Goal: Task Accomplishment & Management: Manage account settings

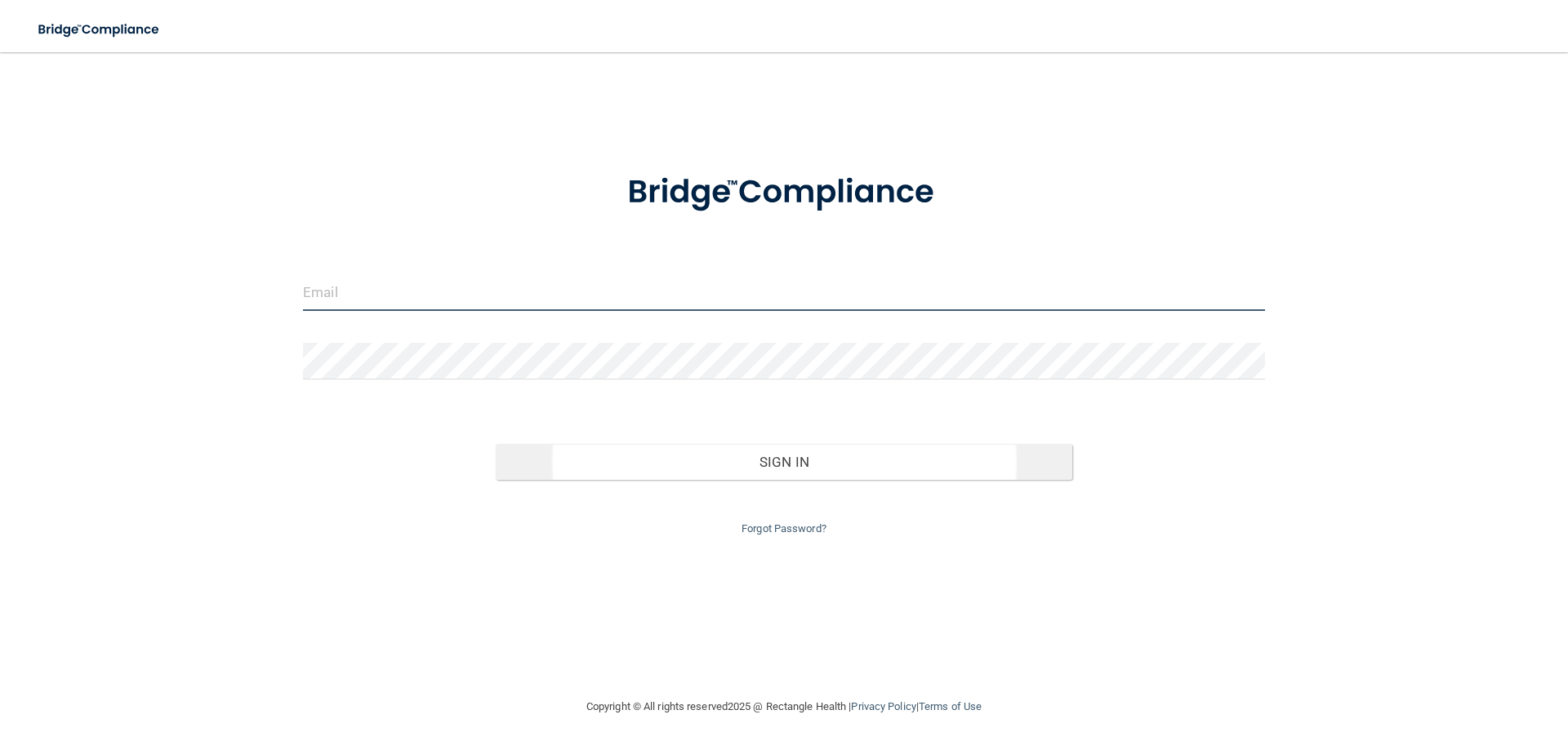
type input "[EMAIL_ADDRESS][DOMAIN_NAME]"
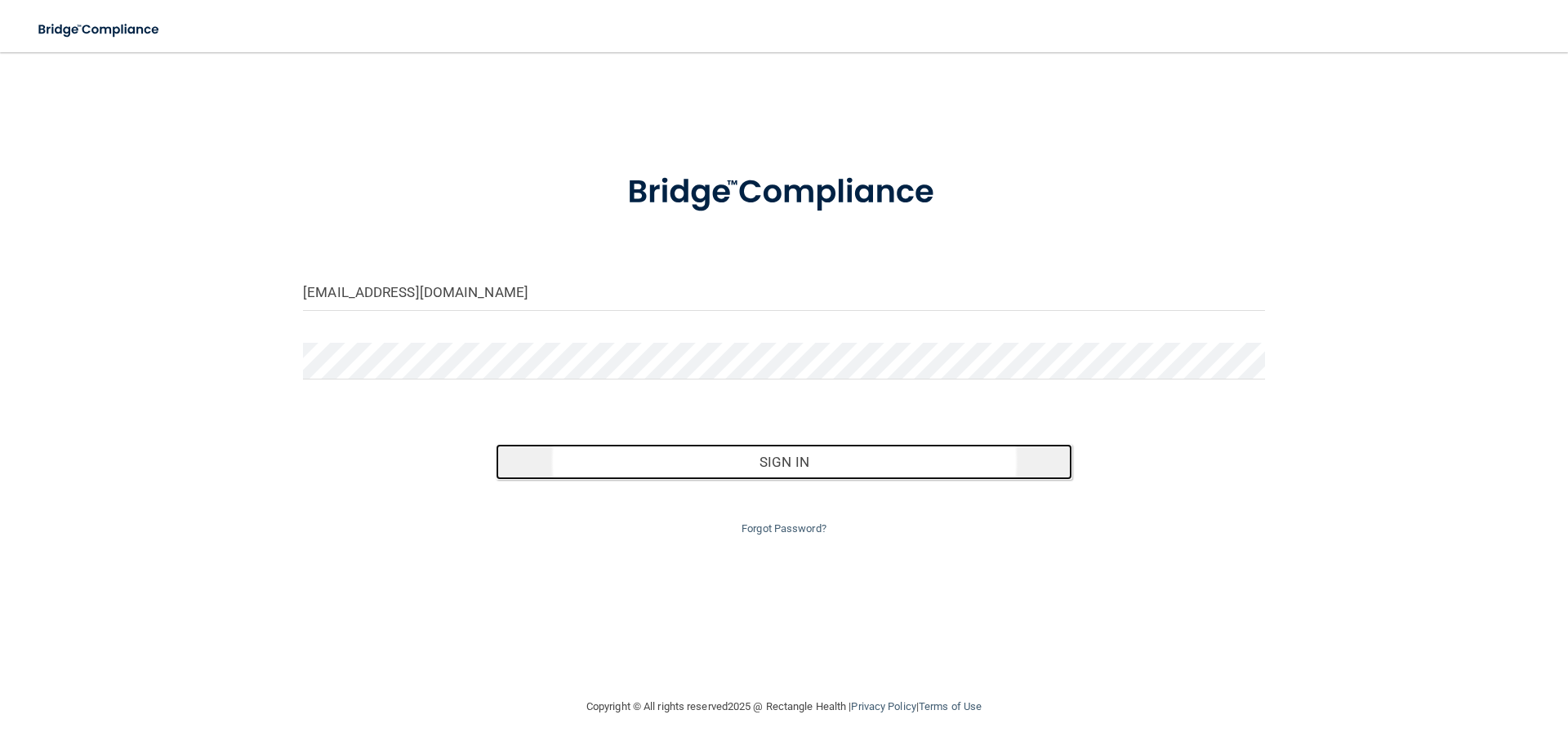
click at [758, 469] on button "Sign In" at bounding box center [784, 462] width 578 height 36
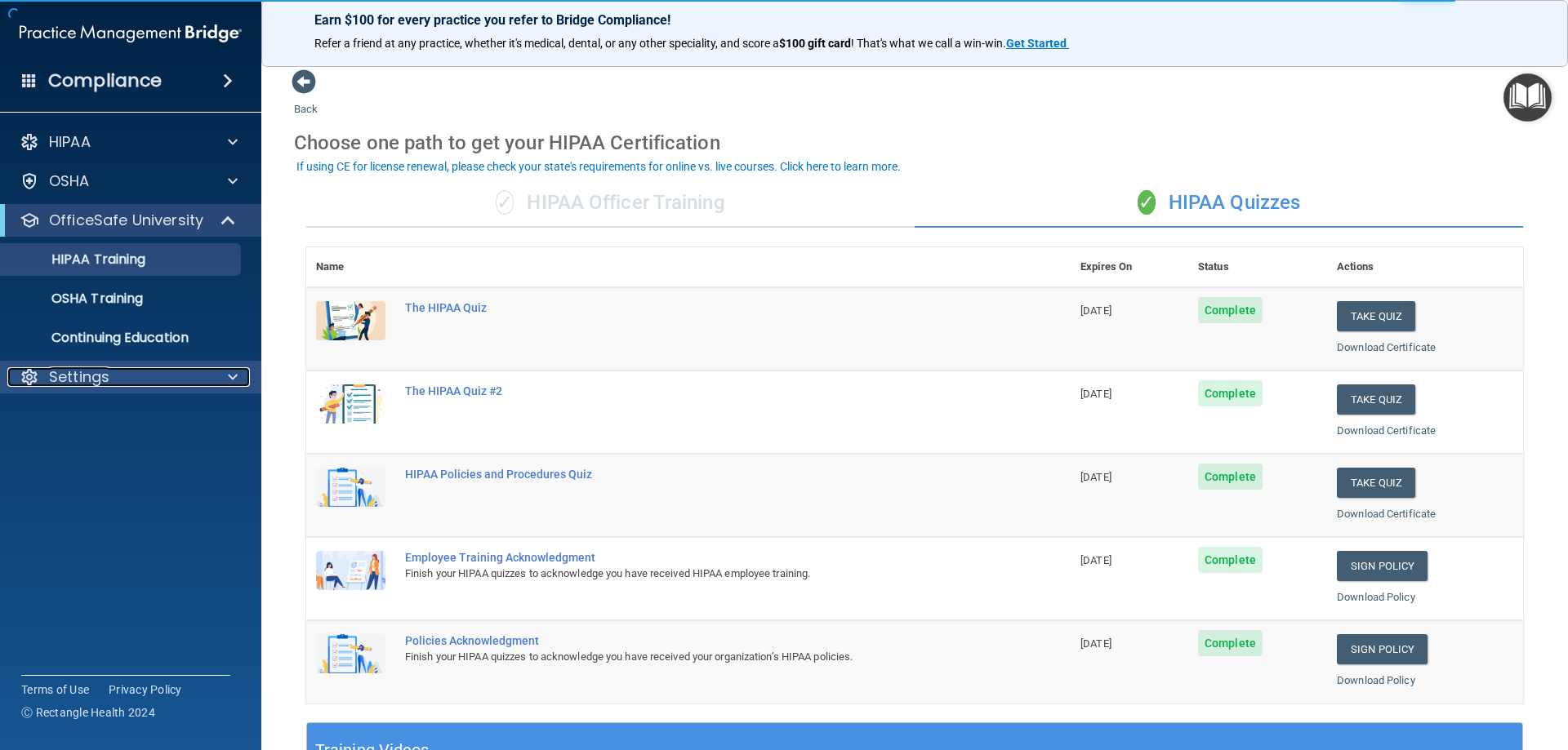
click at [94, 373] on p "Settings" at bounding box center [79, 376] width 60 height 19
click at [93, 421] on p "My Account" at bounding box center [121, 416] width 223 height 17
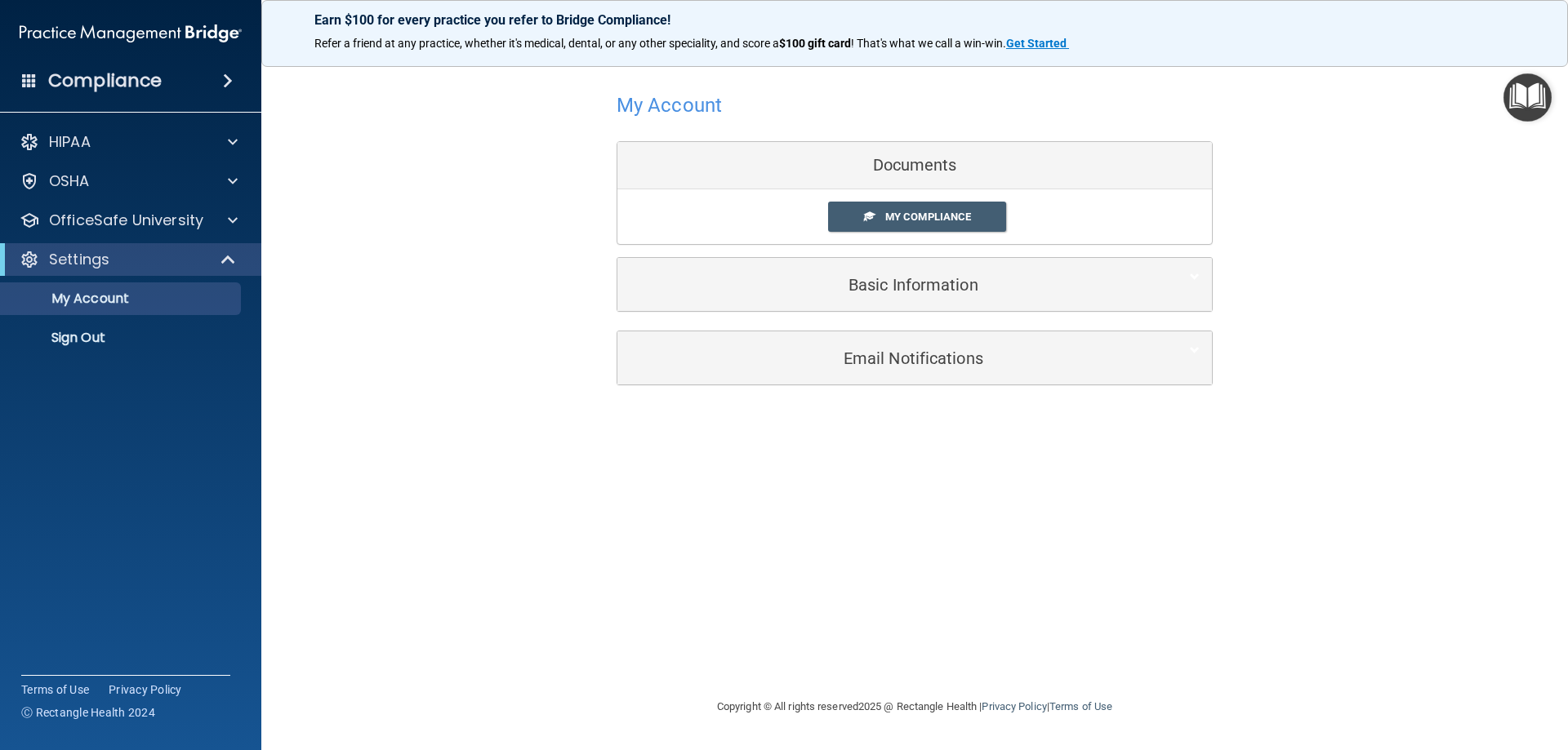
click at [188, 89] on div "Compliance" at bounding box center [131, 81] width 261 height 36
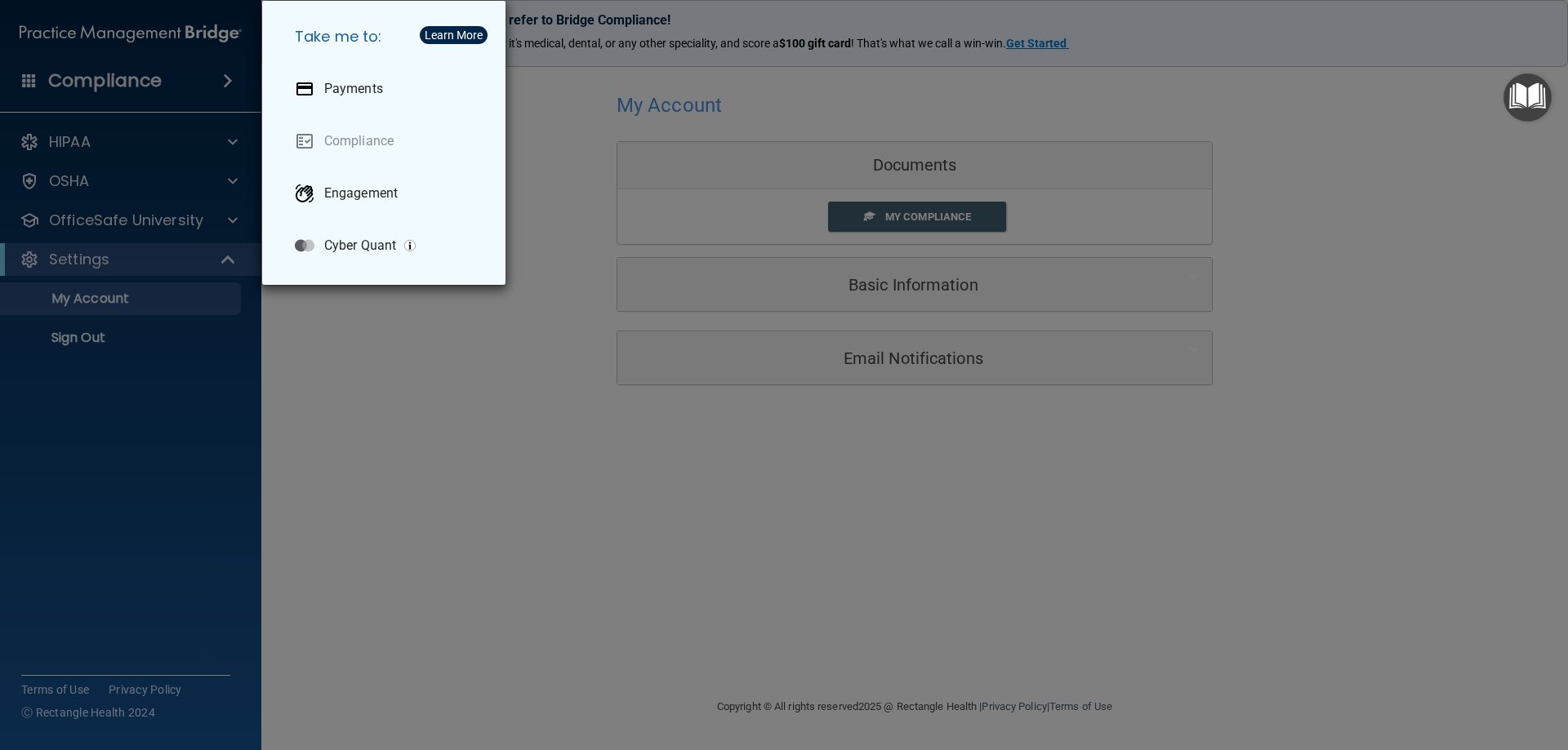
click at [19, 87] on div "Take me to: Payments Compliance Engagement Cyber Quant" at bounding box center [784, 375] width 1568 height 750
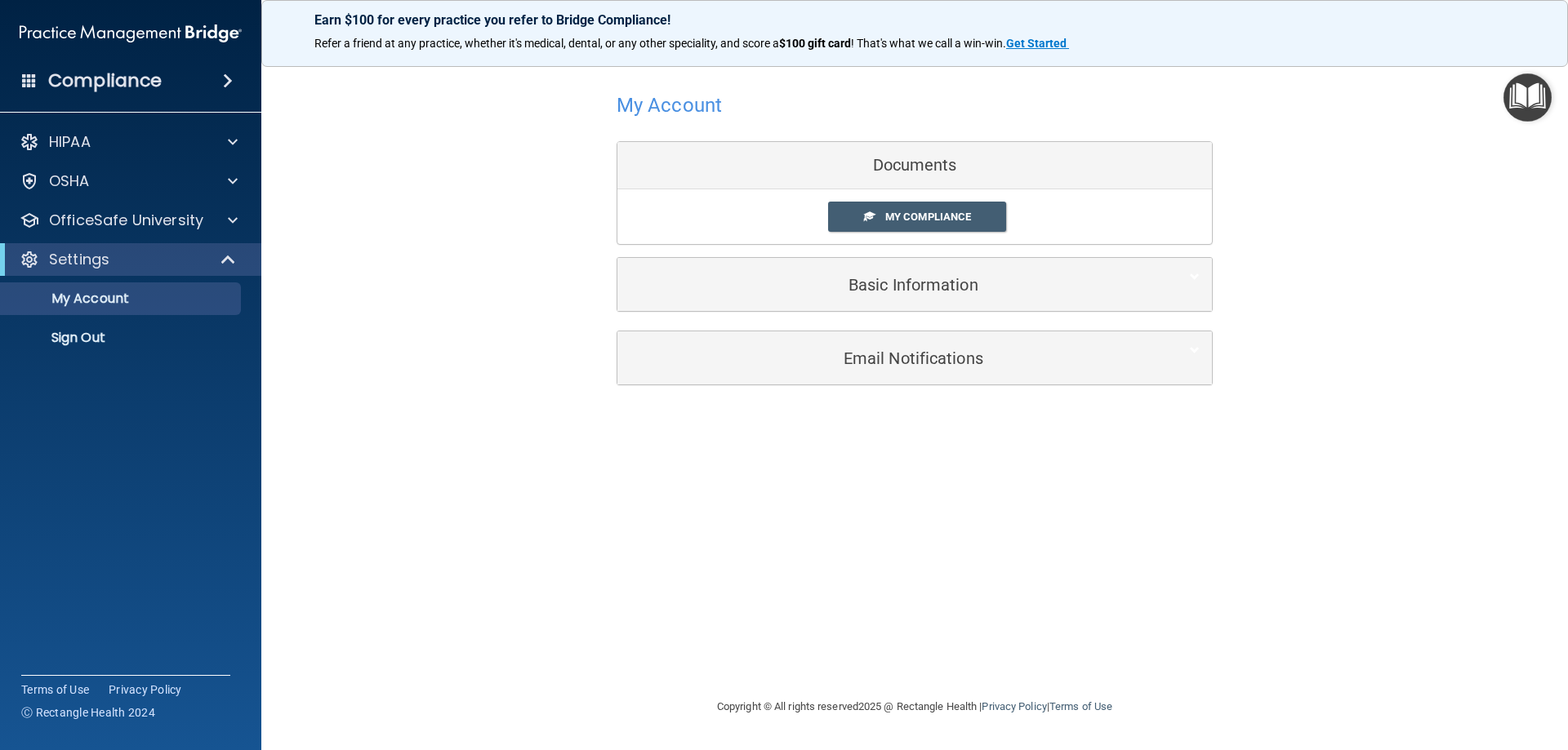
click at [27, 83] on span at bounding box center [30, 80] width 15 height 15
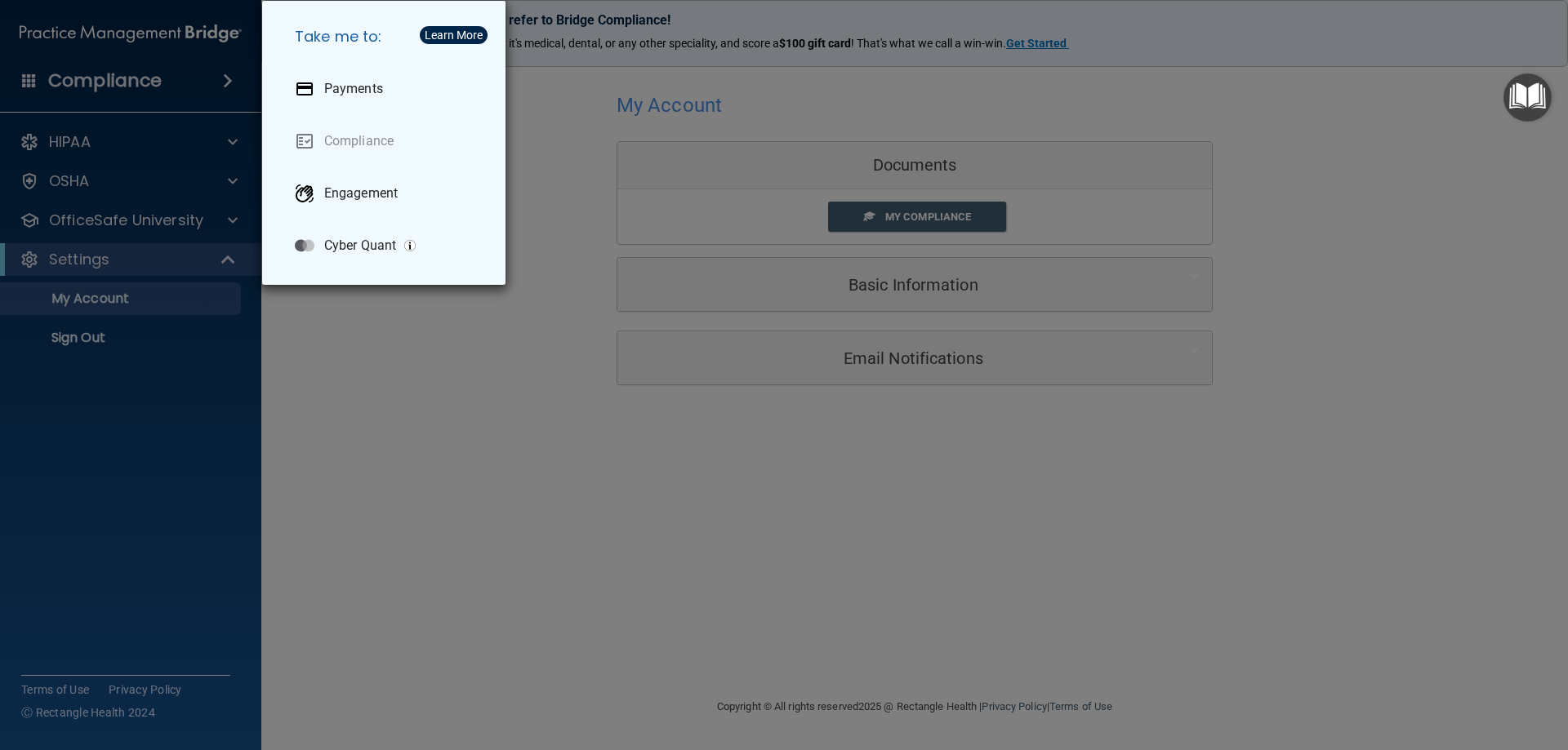
click at [27, 83] on div "Take me to: Payments Compliance Engagement Cyber Quant" at bounding box center [784, 375] width 1568 height 750
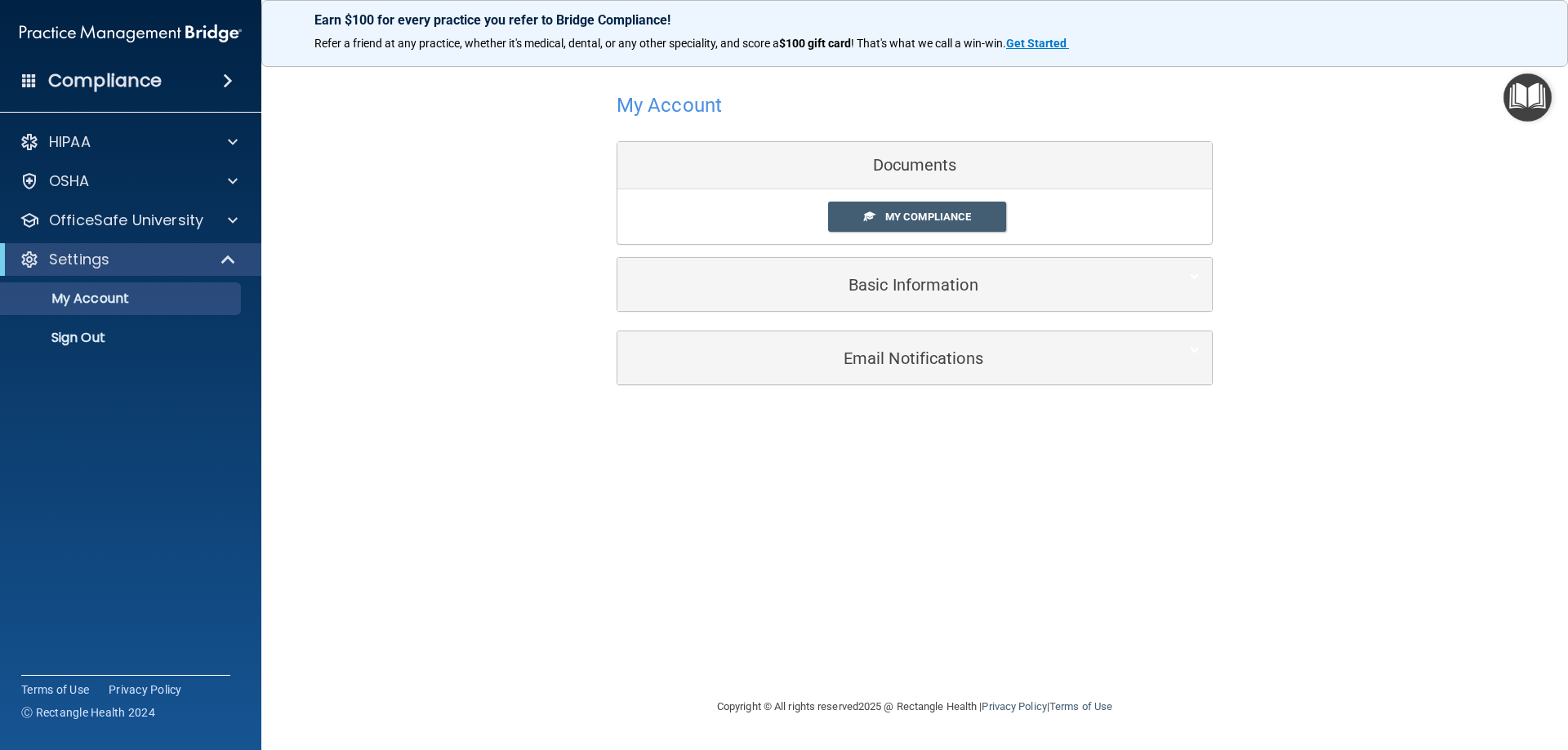
click at [669, 102] on h4 "My Account" at bounding box center [669, 105] width 106 height 21
click at [175, 84] on div "Compliance" at bounding box center [131, 81] width 261 height 36
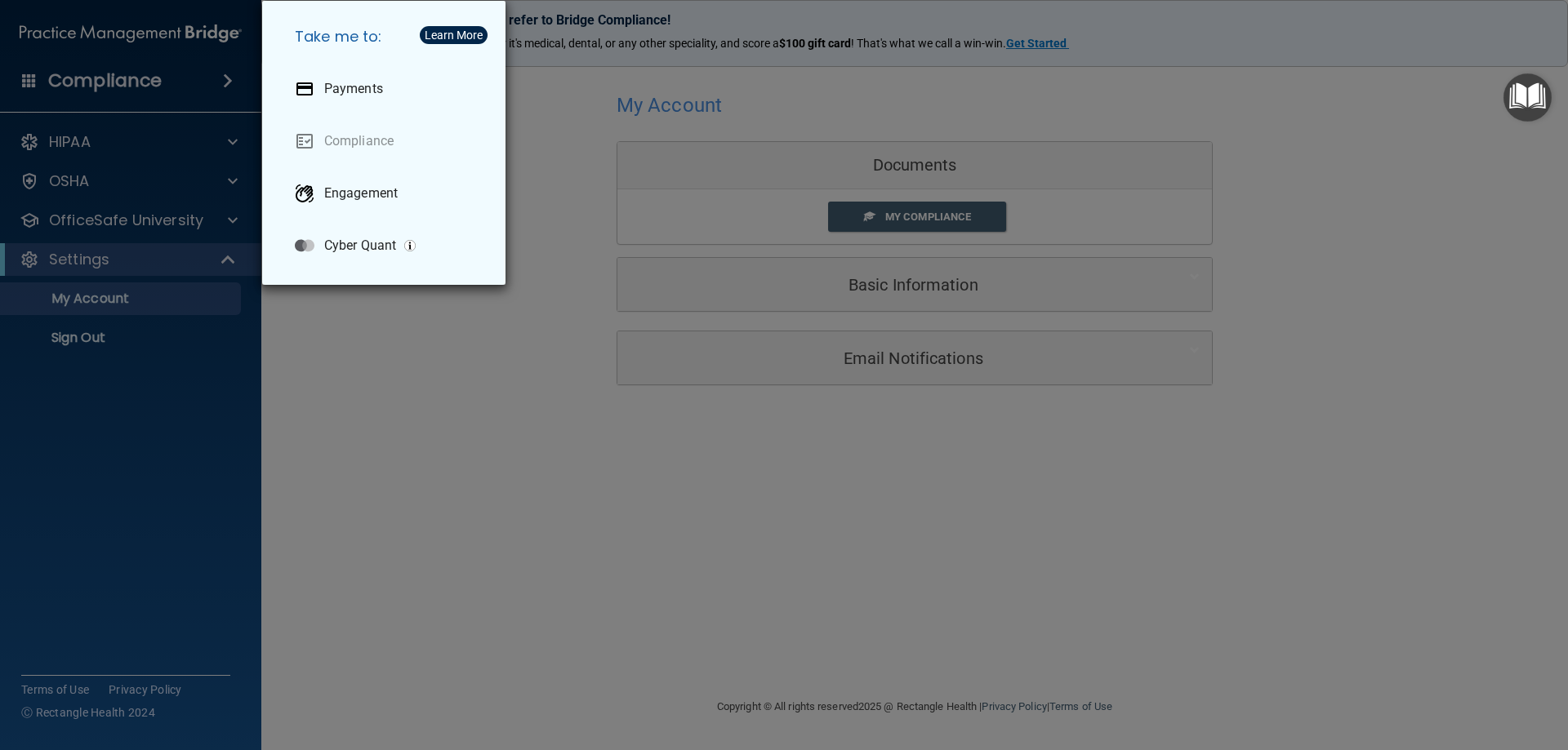
click at [32, 81] on div "Take me to: Payments Compliance Engagement Cyber Quant" at bounding box center [784, 375] width 1568 height 750
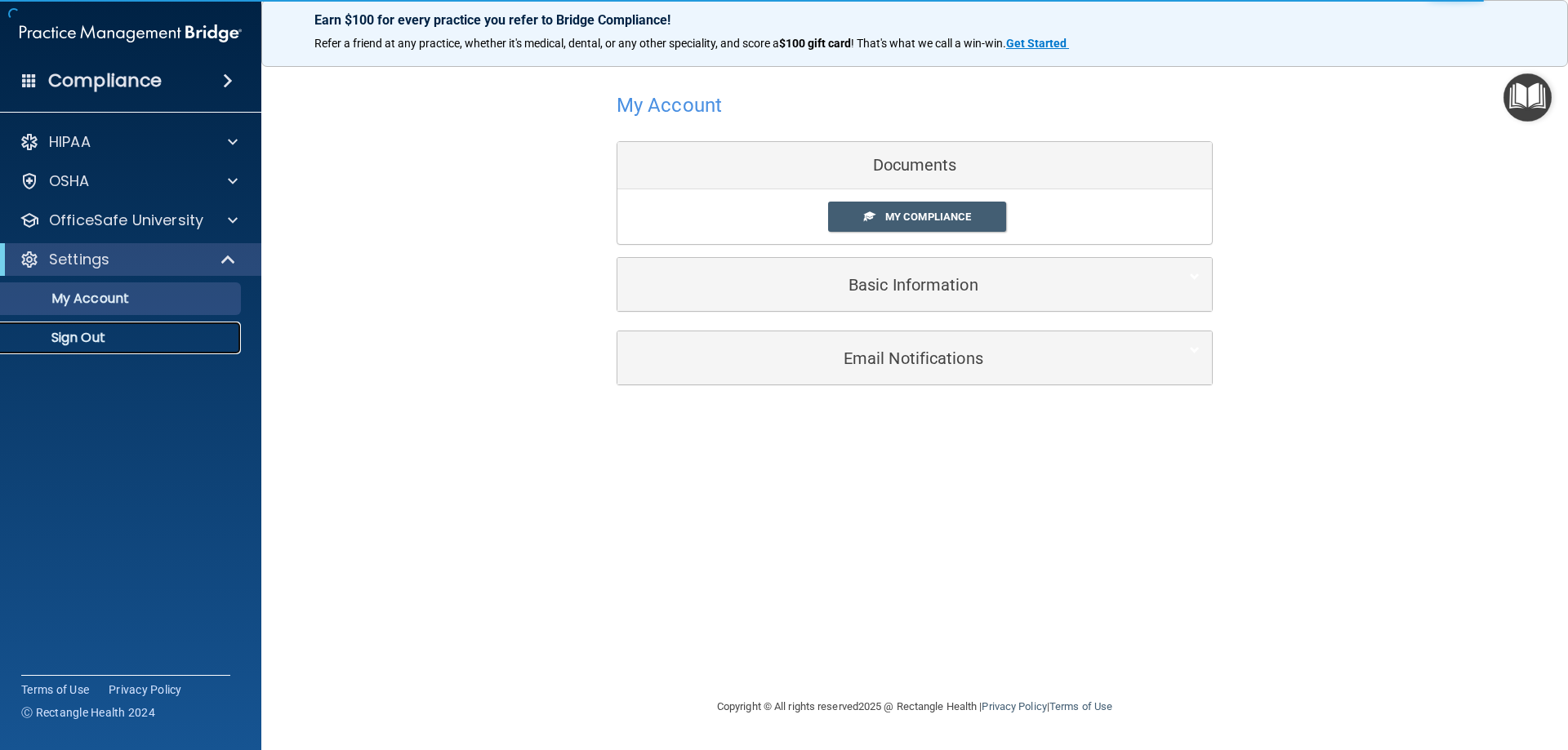
click at [94, 338] on p "Sign Out" at bounding box center [121, 338] width 223 height 17
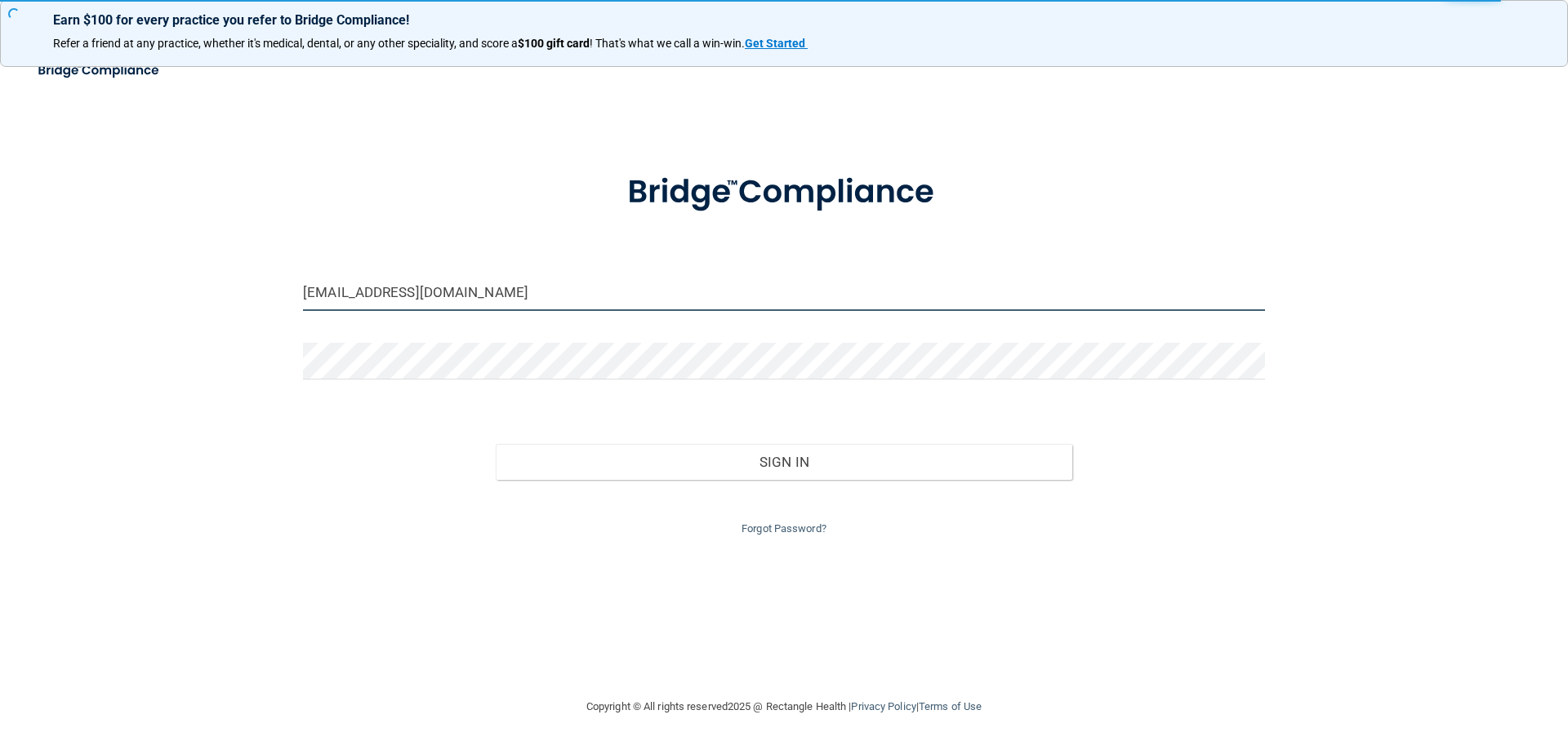
click at [415, 281] on input "[EMAIL_ADDRESS][DOMAIN_NAME]" at bounding box center [784, 293] width 962 height 37
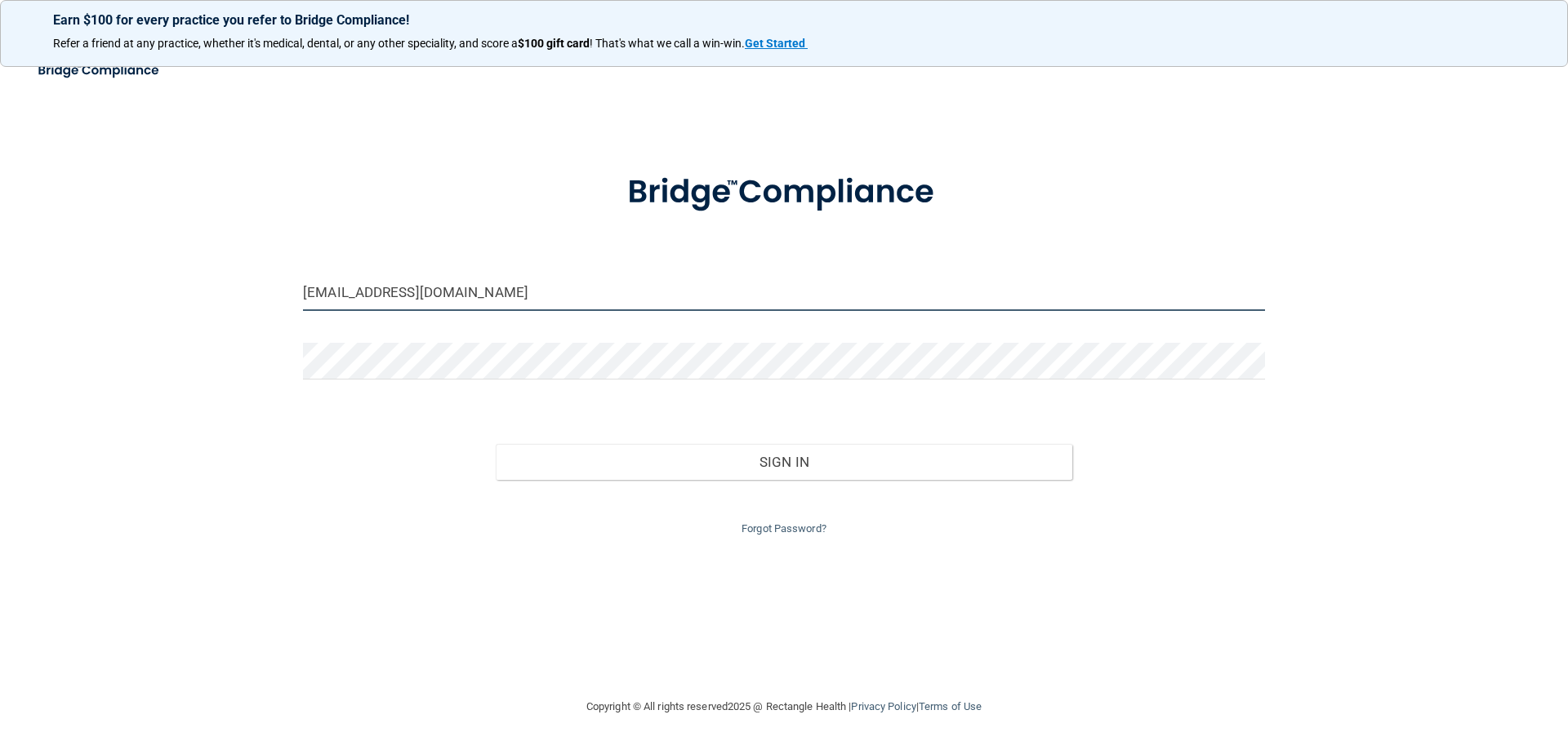
type input "jazmin-0710@outlook.com"
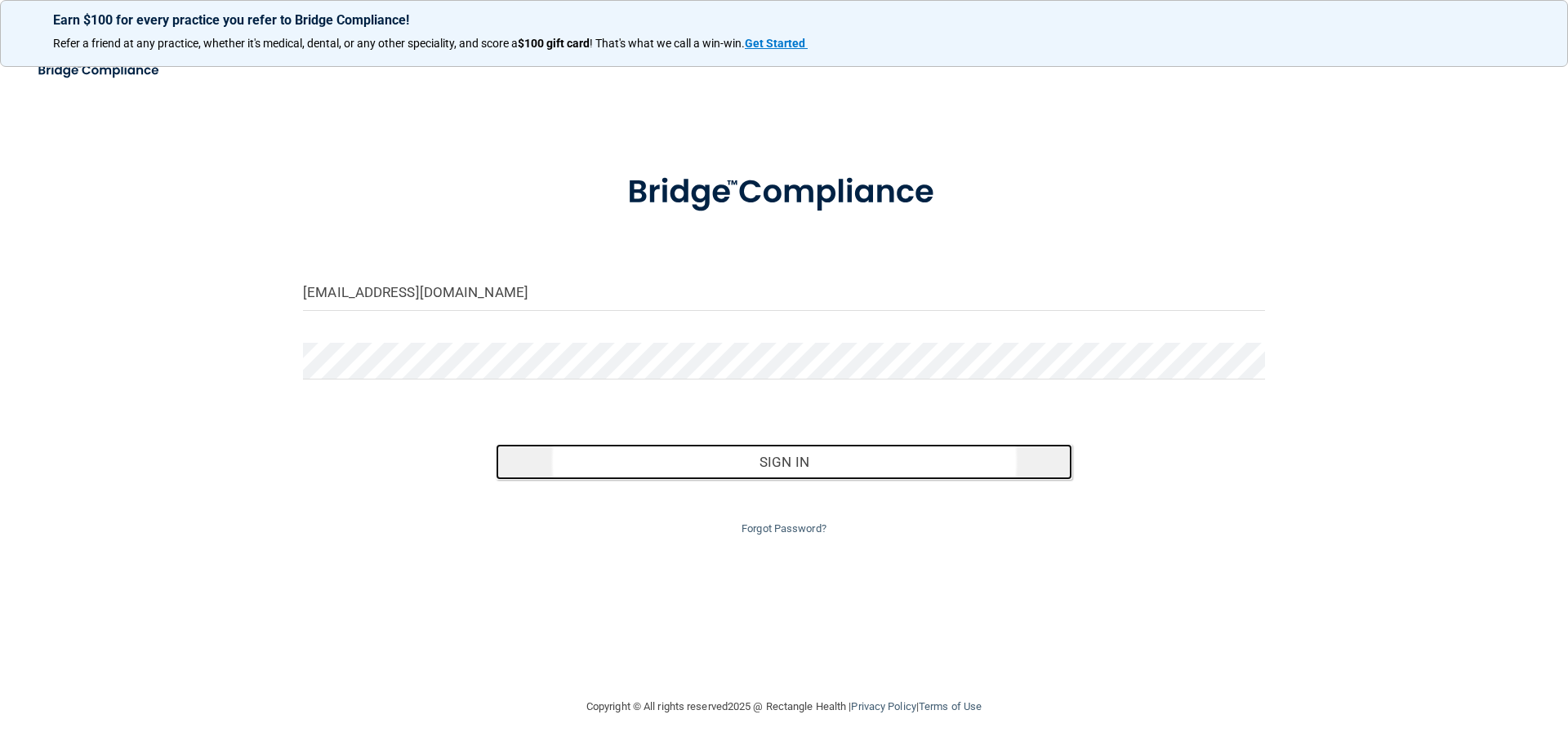
click at [620, 463] on button "Sign In" at bounding box center [784, 462] width 578 height 36
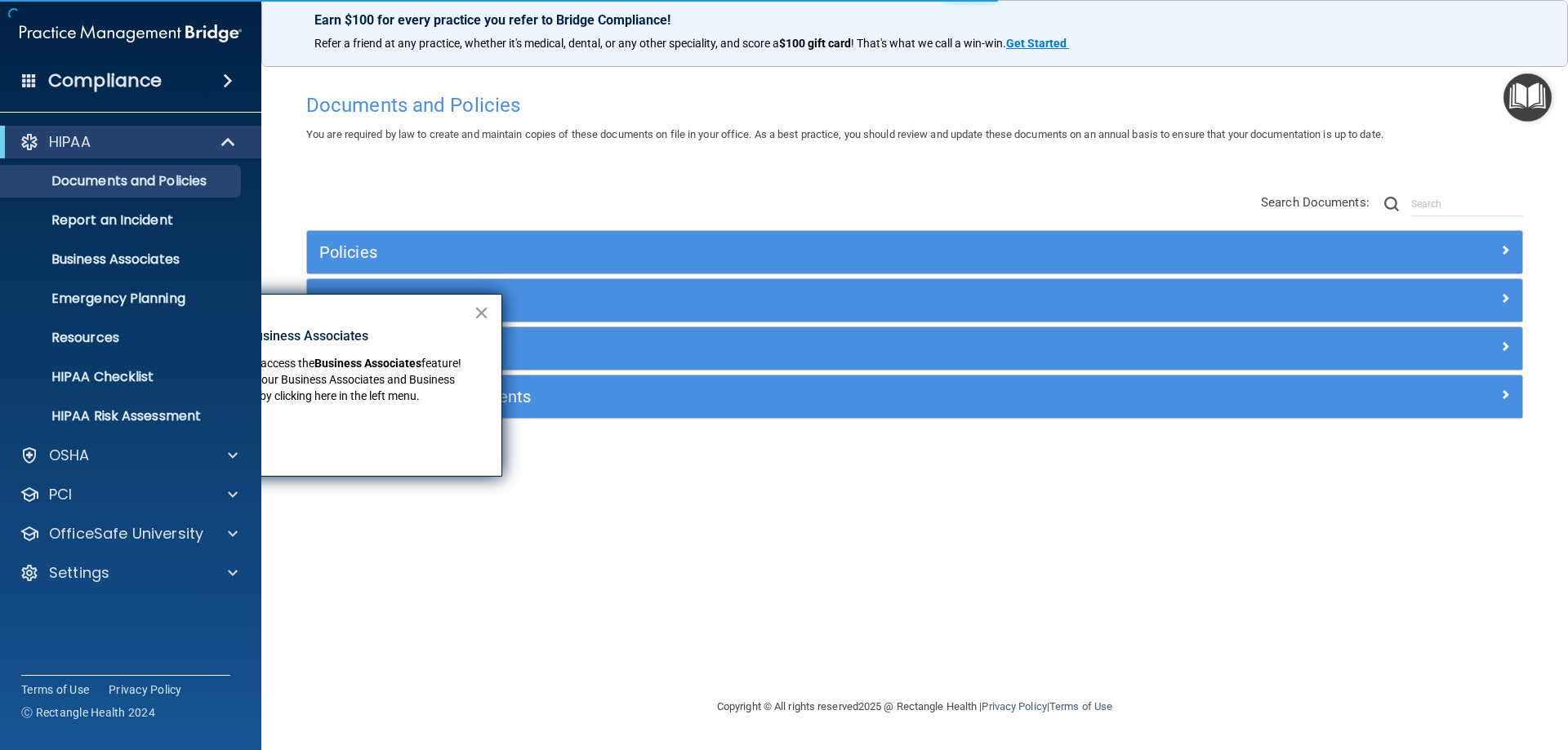
click at [478, 307] on button "×" at bounding box center [481, 312] width 16 height 26
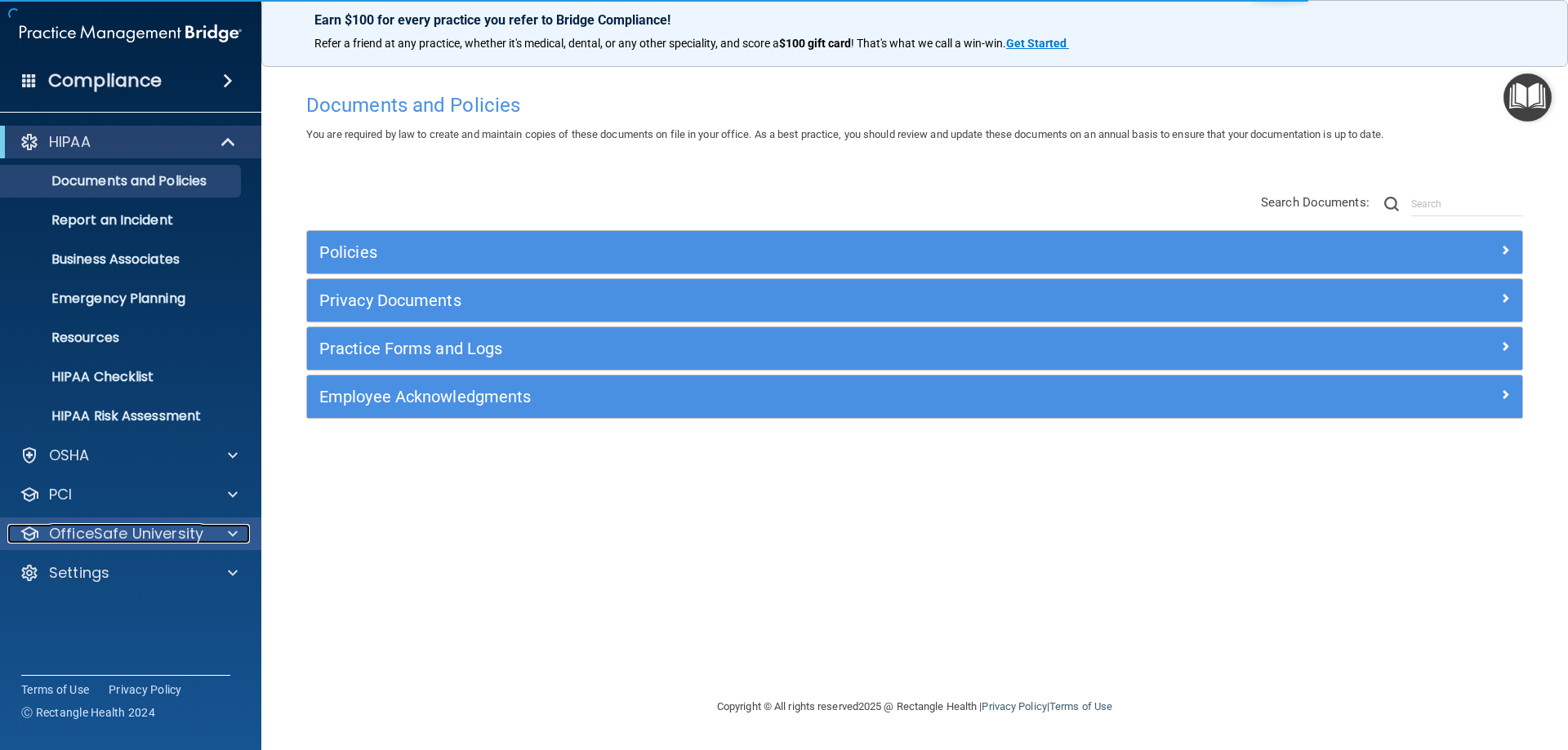
click at [126, 536] on p "OfficeSafe University" at bounding box center [126, 533] width 154 height 19
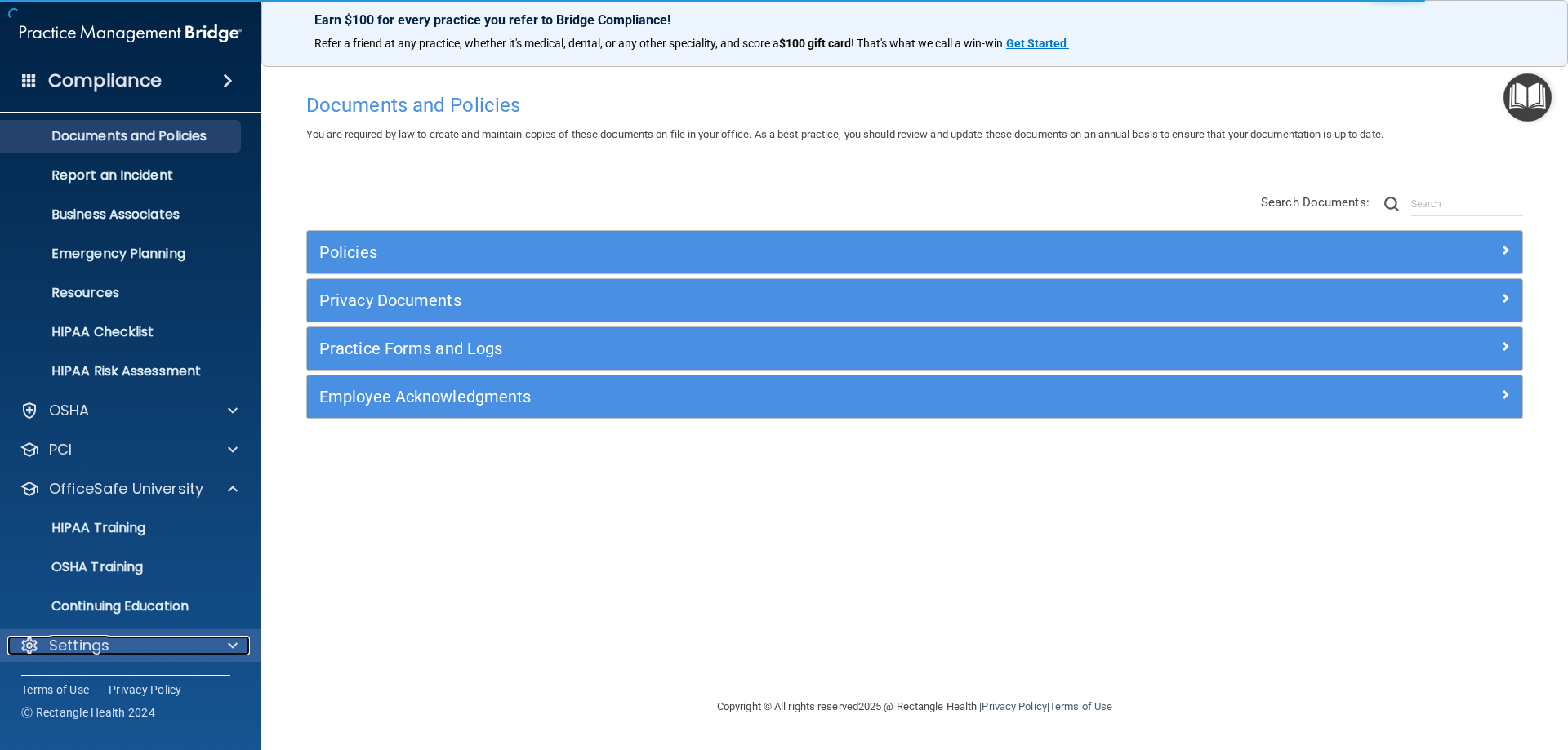
click at [107, 636] on p "Settings" at bounding box center [79, 645] width 60 height 19
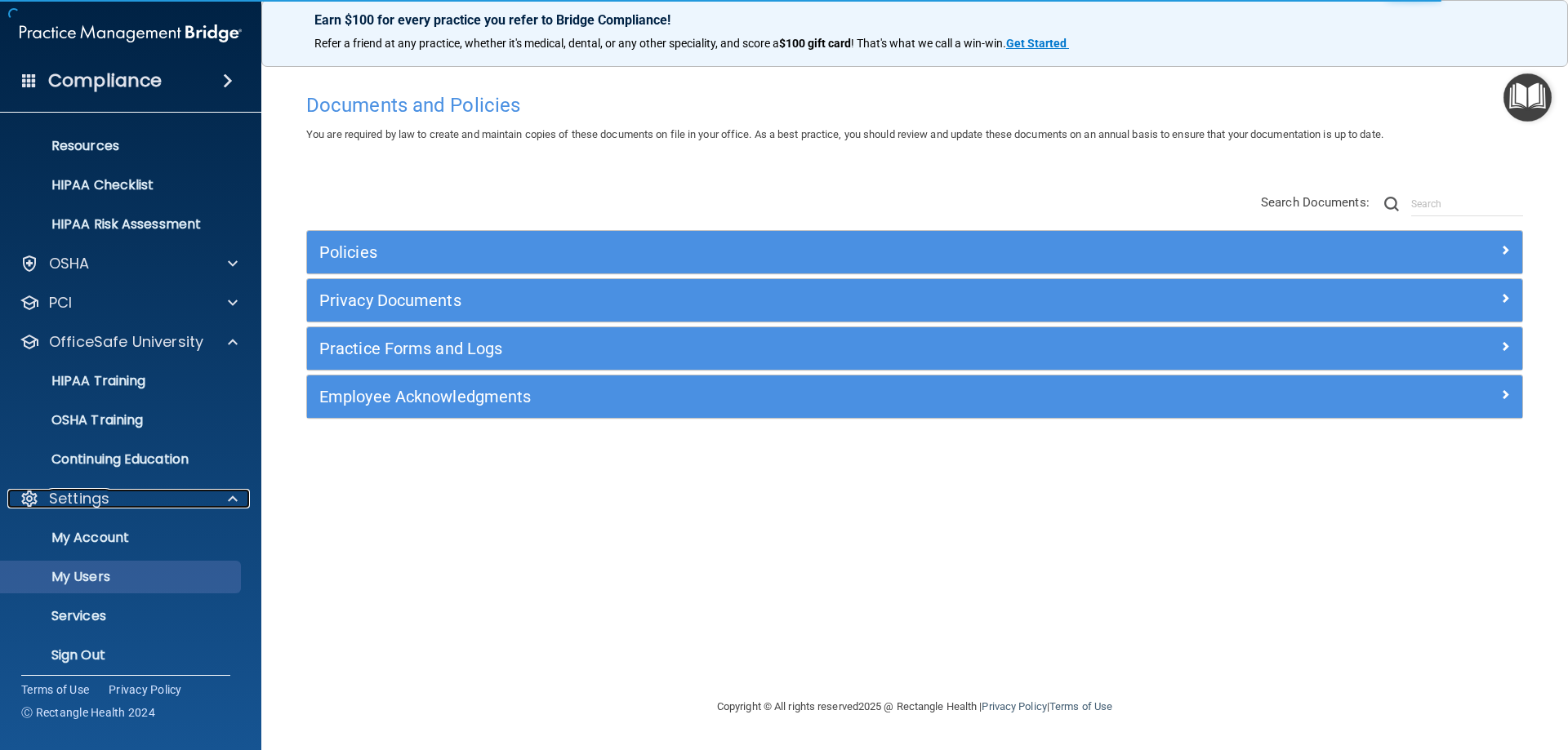
scroll to position [202, 0]
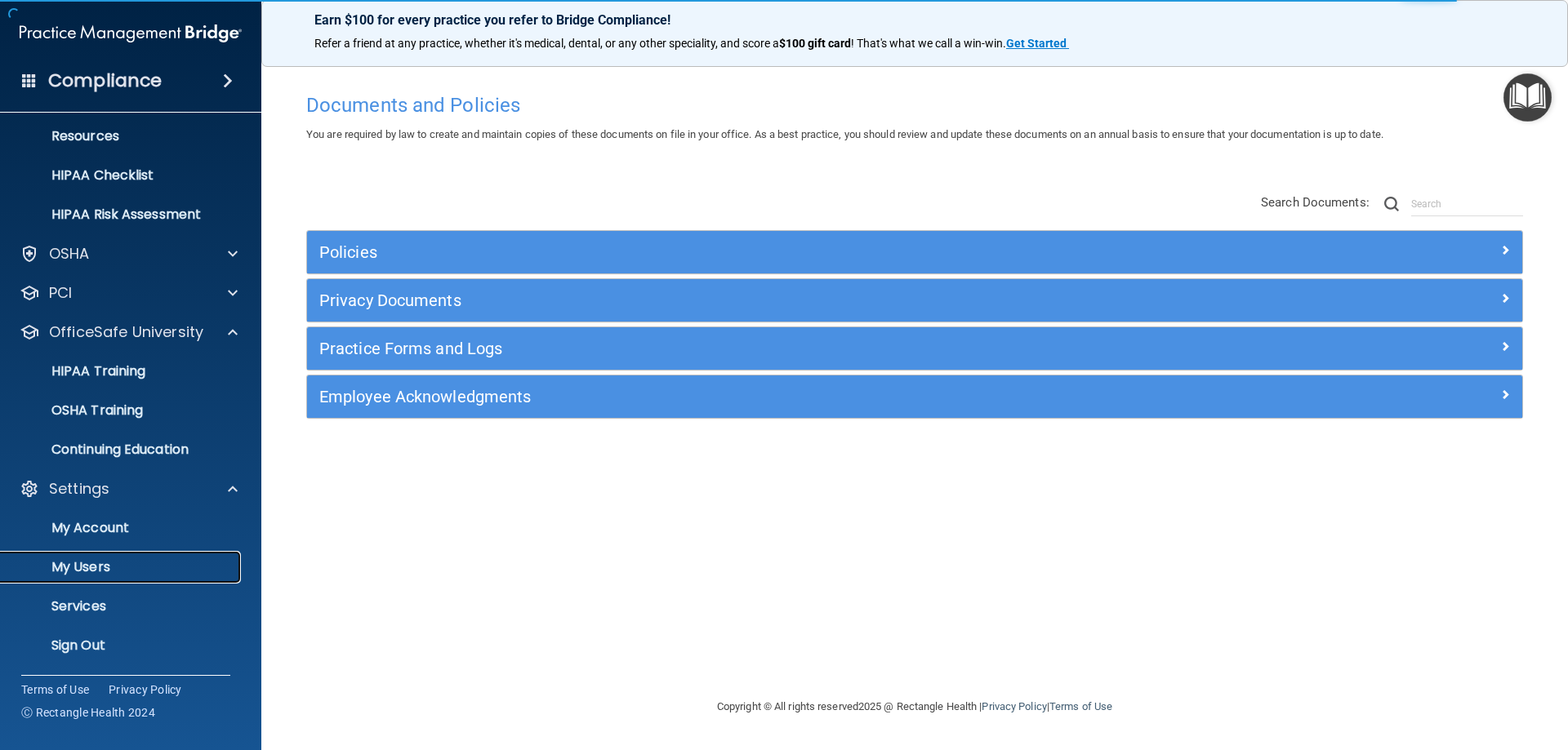
click at [105, 567] on p "My Users" at bounding box center [121, 567] width 223 height 17
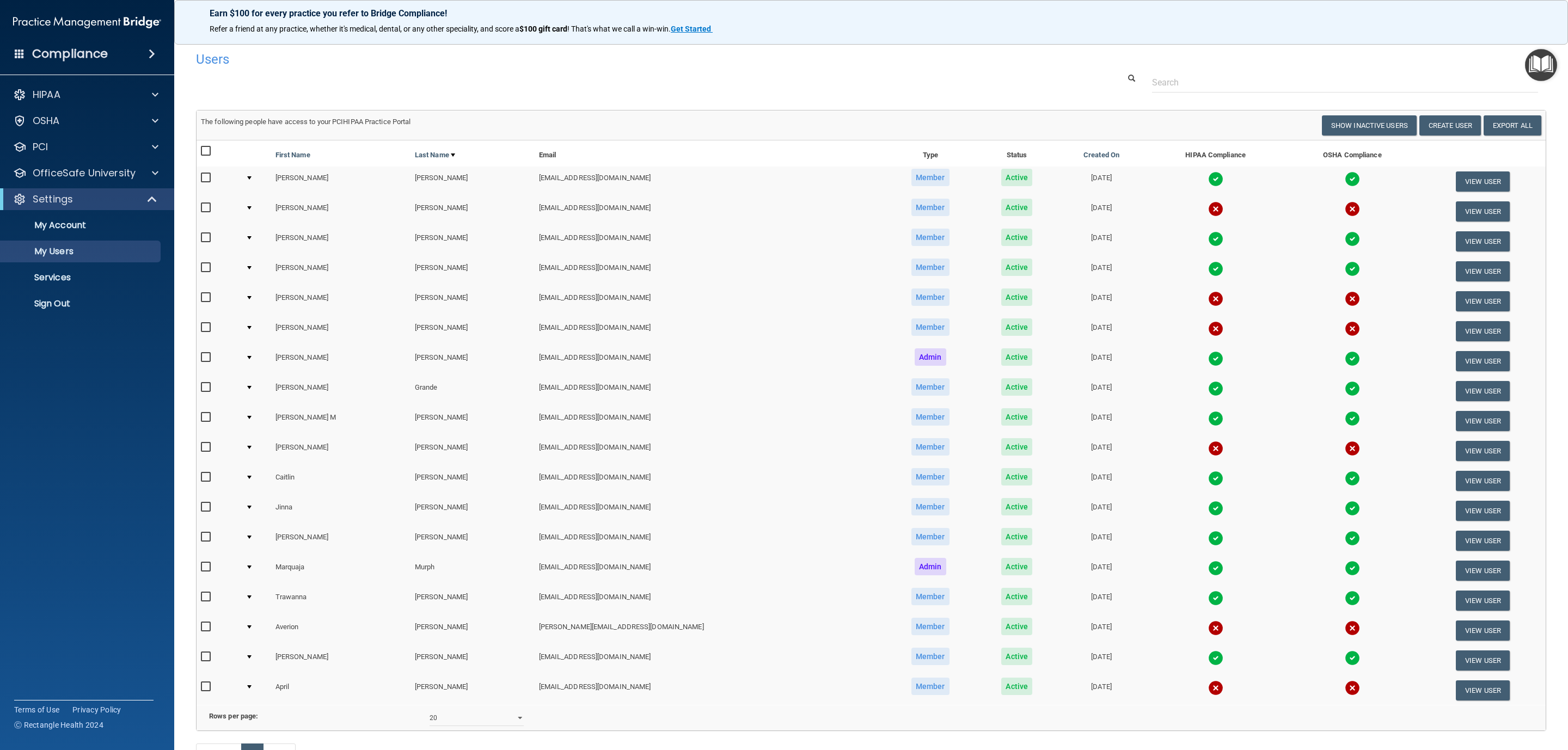
drag, startPoint x: 934, startPoint y: 1, endPoint x: 82, endPoint y: 407, distance: 943.8
click at [82, 407] on accordion "HIPAA Documents and Policies Report an Incident Business Associates Emergency P…" at bounding box center [87, 344] width 175 height 529
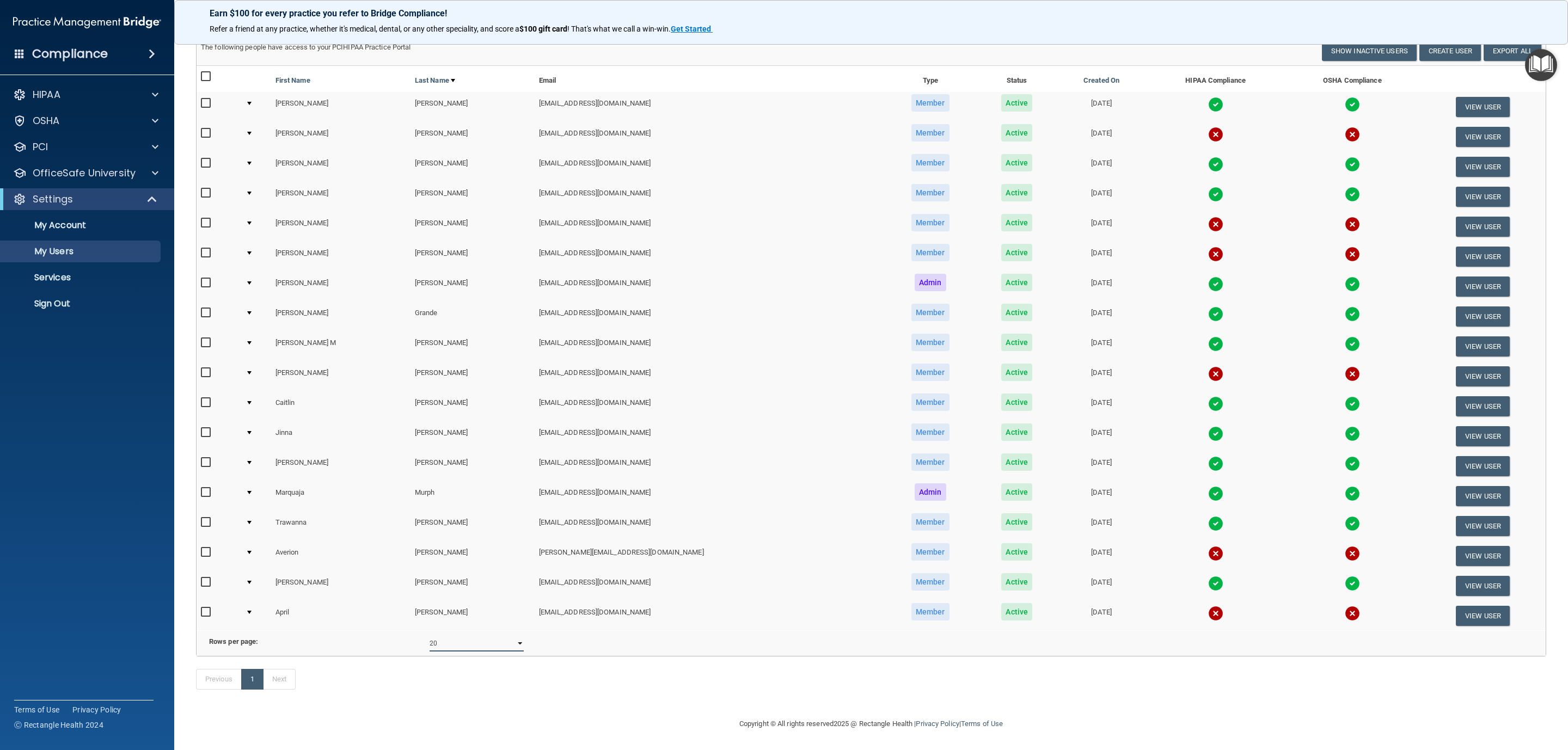
click at [507, 500] on select "10 20 30 40 all" at bounding box center [477, 643] width 94 height 16
select select "18"
click at [430, 500] on select "10 20 30 40 all" at bounding box center [477, 643] width 94 height 16
